Goal: Transaction & Acquisition: Purchase product/service

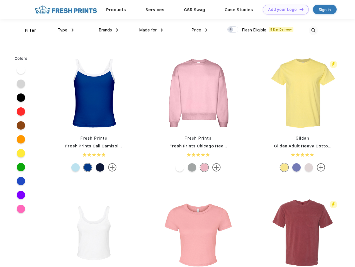
click at [283, 9] on link "Add your Logo Design Tool" at bounding box center [286, 10] width 46 height 10
click at [0, 0] on div "Design Tool" at bounding box center [0, 0] width 0 height 0
click at [299, 9] on link "Add your Logo Design Tool" at bounding box center [286, 10] width 46 height 10
click at [27, 30] on div "Filter" at bounding box center [30, 30] width 11 height 6
click at [66, 30] on span "Type" at bounding box center [63, 30] width 10 height 5
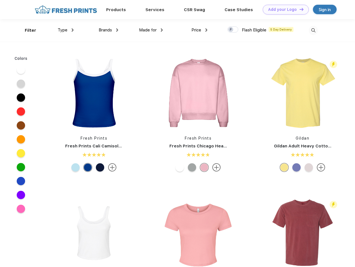
click at [108, 30] on span "Brands" at bounding box center [105, 30] width 13 height 5
click at [151, 30] on span "Made for" at bounding box center [148, 30] width 18 height 5
click at [199, 30] on span "Price" at bounding box center [196, 30] width 10 height 5
click at [233, 30] on div at bounding box center [232, 29] width 11 height 6
click at [231, 30] on input "checkbox" at bounding box center [229, 28] width 4 height 4
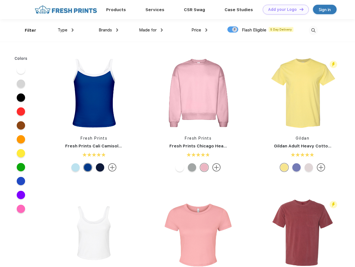
click at [313, 30] on img at bounding box center [312, 30] width 9 height 9
